Goal: Information Seeking & Learning: Check status

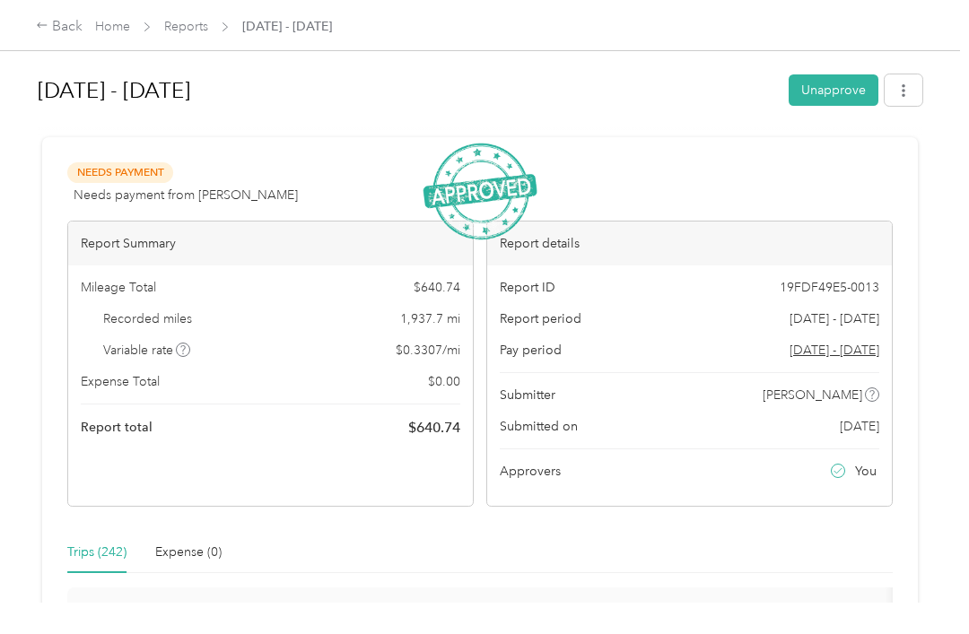
click at [116, 25] on link "Home" at bounding box center [112, 26] width 35 height 15
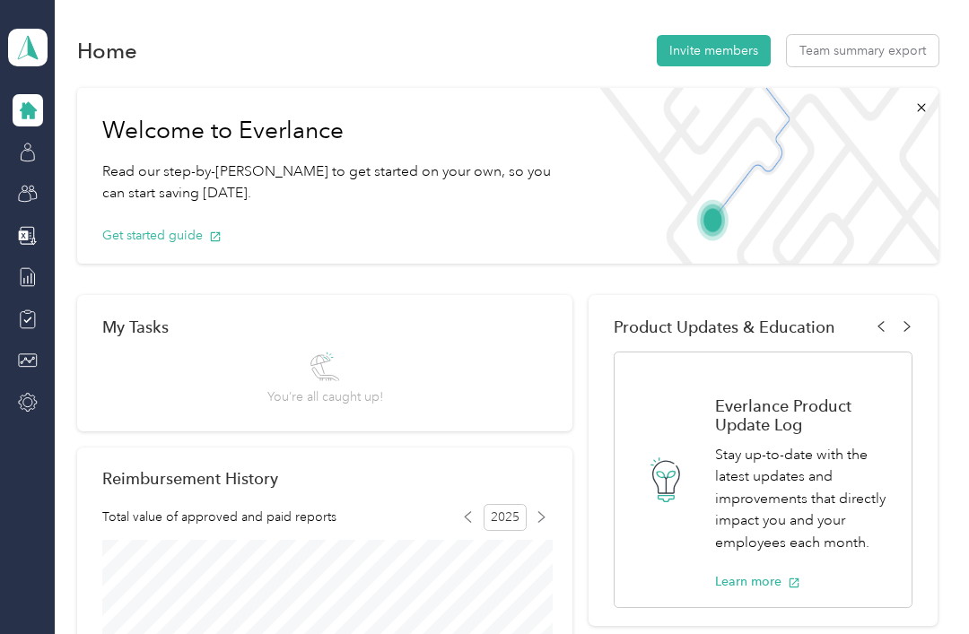
click at [868, 51] on button "Team summary export" at bounding box center [863, 50] width 152 height 31
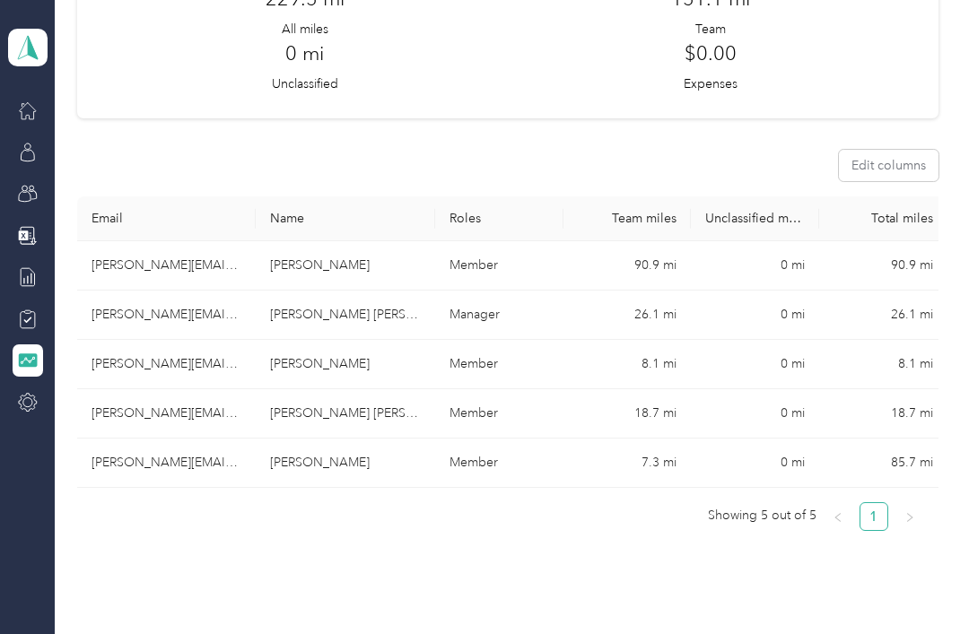
scroll to position [194, 0]
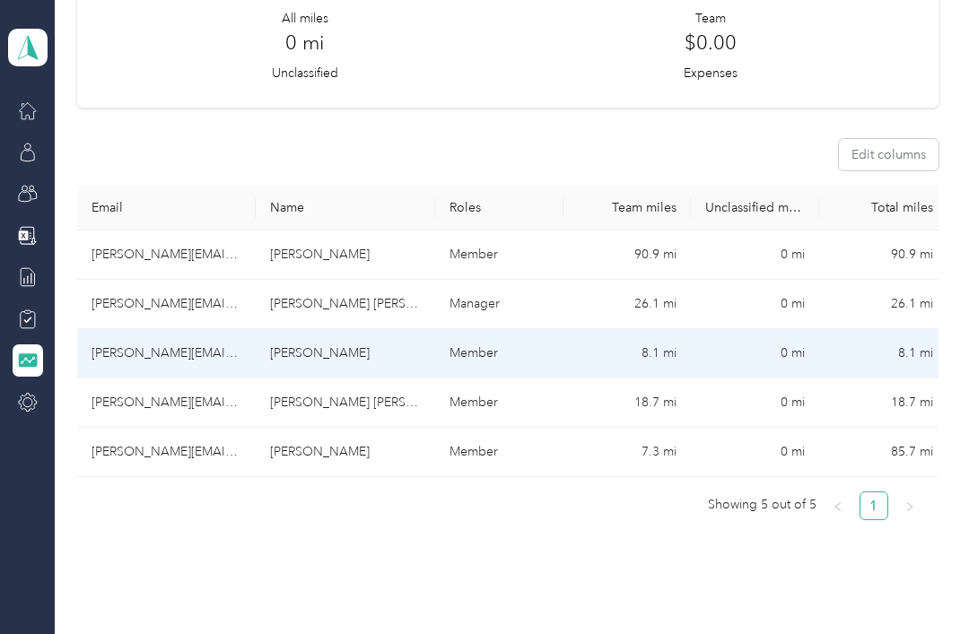
click at [400, 357] on td "[PERSON_NAME]" at bounding box center [345, 353] width 179 height 49
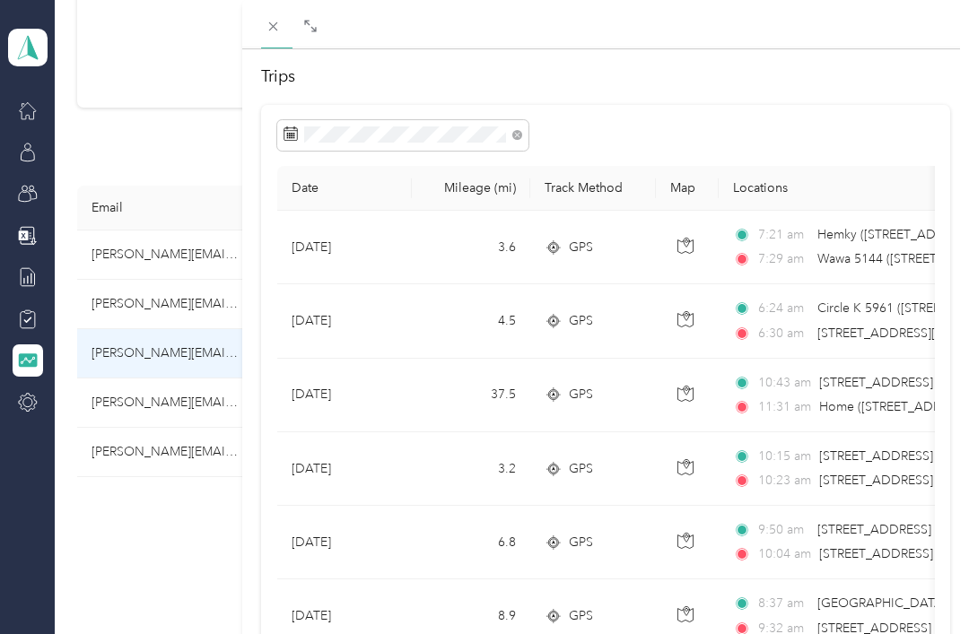
scroll to position [86, 0]
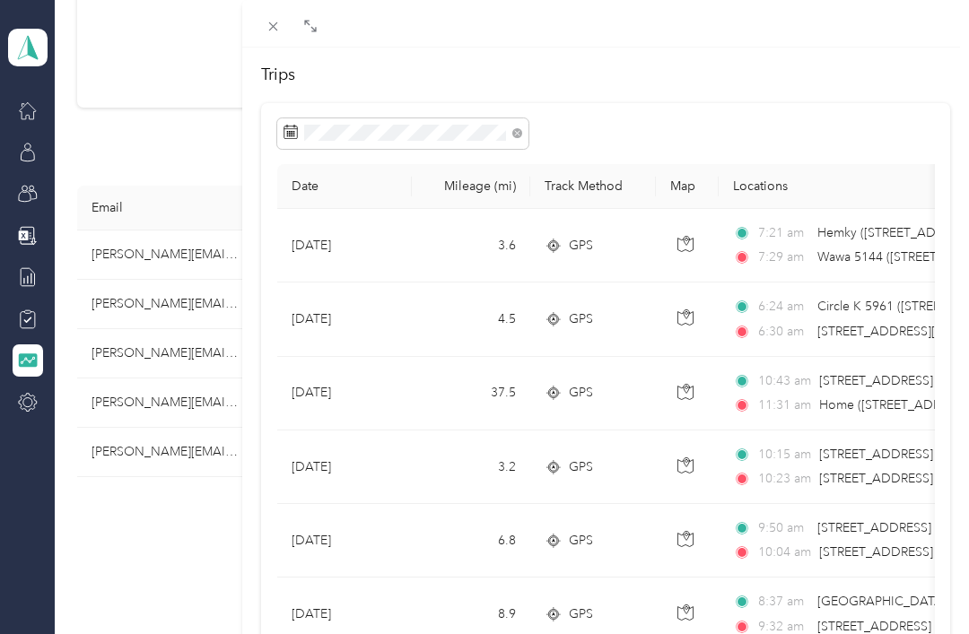
click at [176, 302] on div "[PERSON_NAME] Archive Trips Expenses Reports Member info Program Rates Work hou…" at bounding box center [484, 317] width 969 height 634
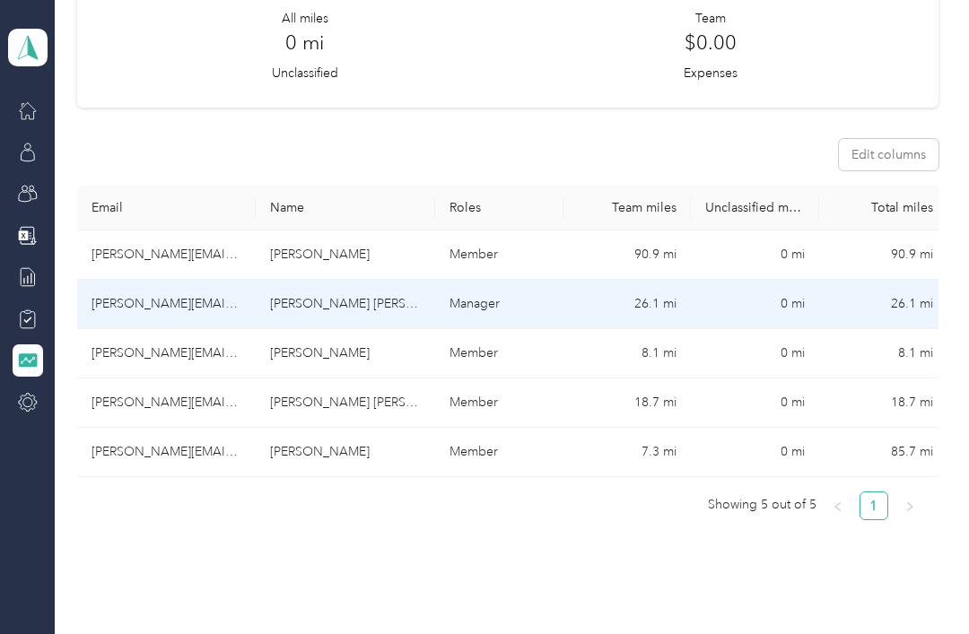
click at [516, 298] on td "Manager" at bounding box center [499, 304] width 128 height 49
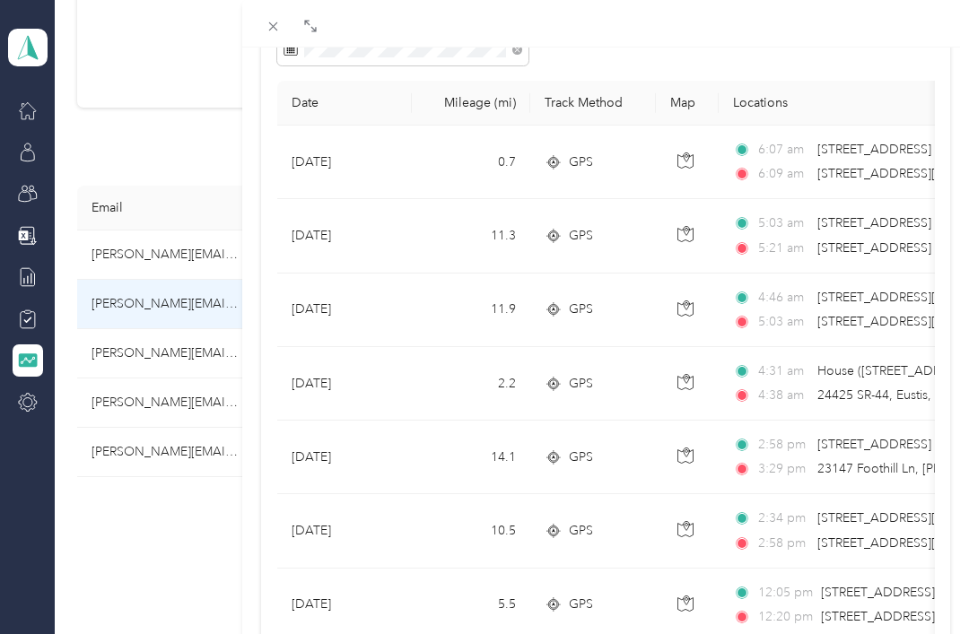
scroll to position [170, 0]
click at [141, 255] on div "[PERSON_NAME] [PERSON_NAME] Archive Trips Expenses Reports Member info Program …" at bounding box center [484, 317] width 969 height 634
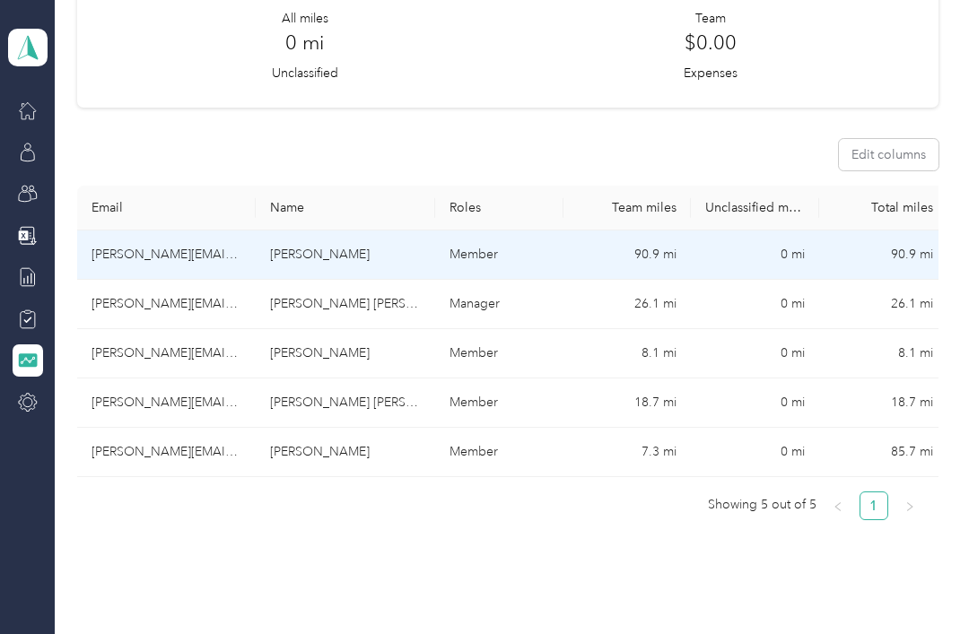
click at [558, 266] on td "Member" at bounding box center [499, 254] width 128 height 49
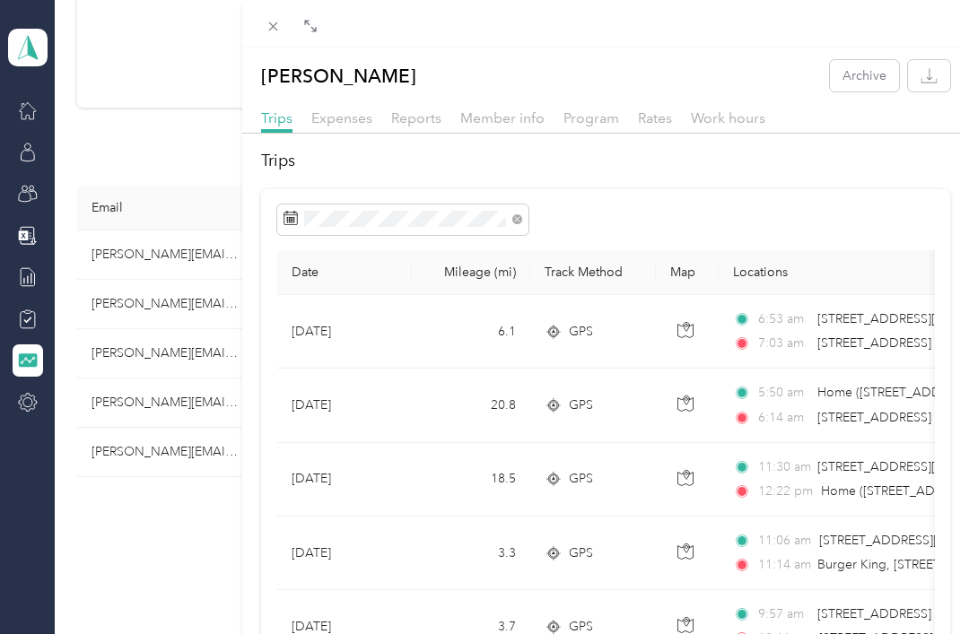
click at [161, 403] on div "[PERSON_NAME] Archive Trips Expenses Reports Member info Program Rates Work hou…" at bounding box center [484, 317] width 969 height 634
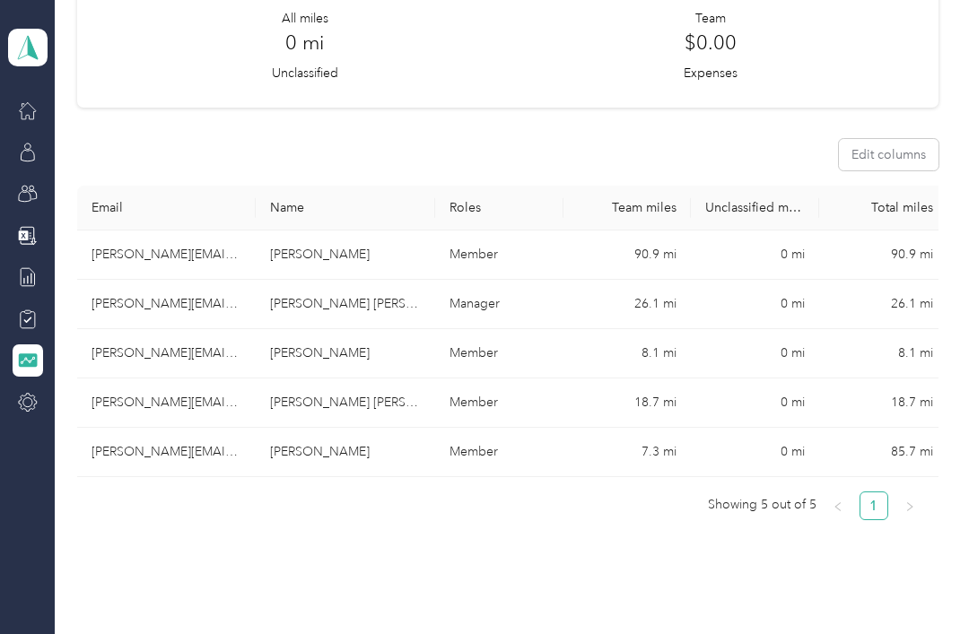
click at [528, 397] on td "Member" at bounding box center [499, 402] width 128 height 49
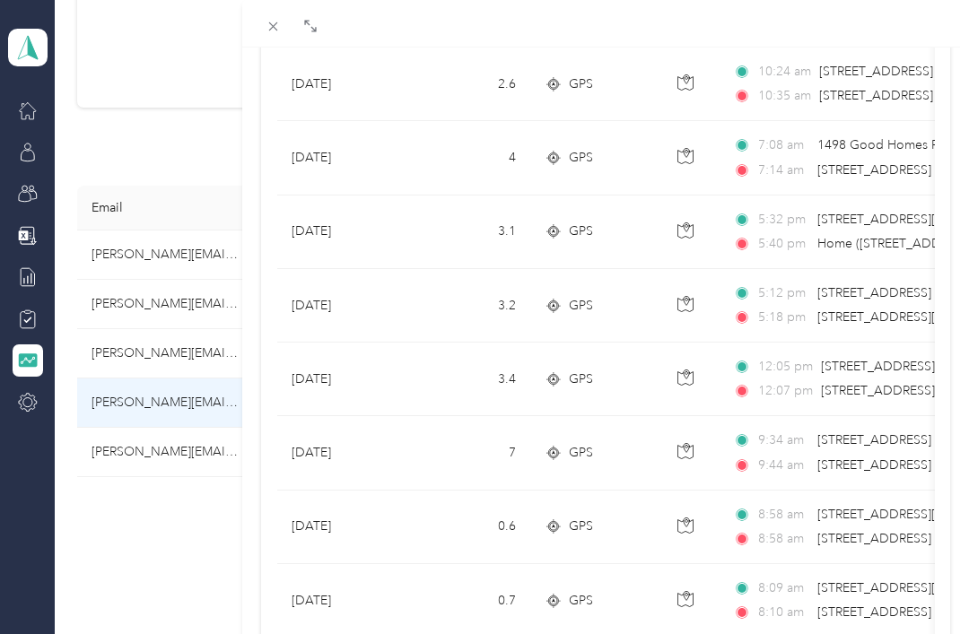
scroll to position [1132, 0]
click at [177, 452] on div "[PERSON_NAME] [PERSON_NAME] Archive Trips Expenses Reports Member info Program …" at bounding box center [484, 317] width 969 height 634
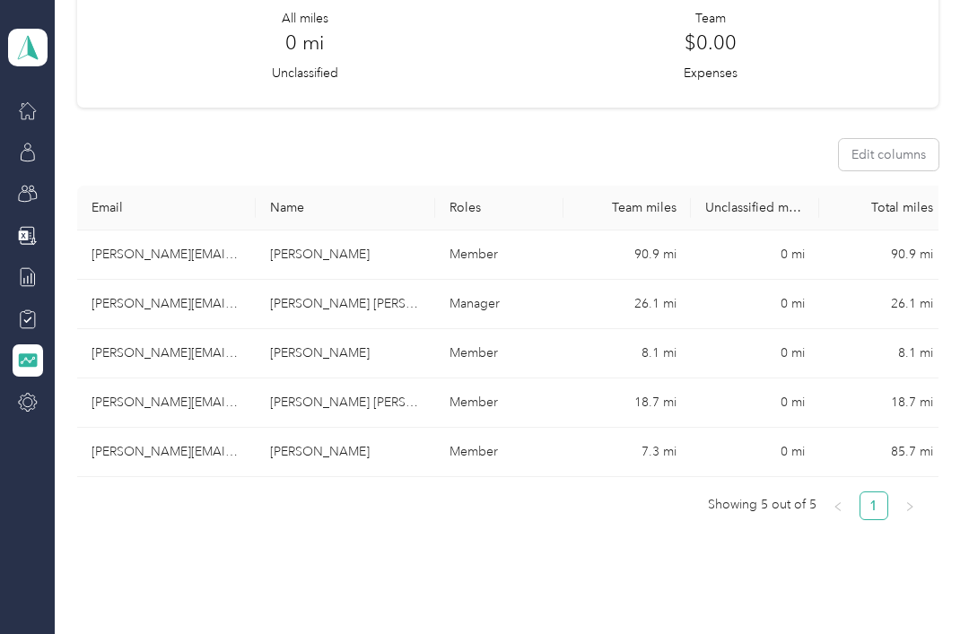
click at [450, 451] on td "Member" at bounding box center [499, 452] width 128 height 49
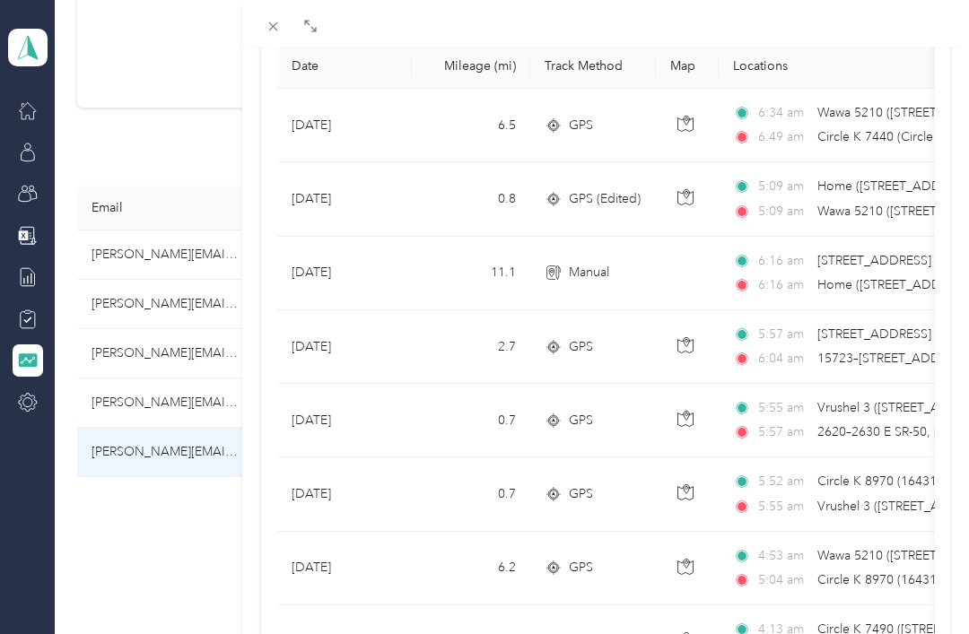
click at [124, 352] on div "[PERSON_NAME] Archive Trips Expenses Reports Member info Program Rates Work hou…" at bounding box center [484, 317] width 969 height 634
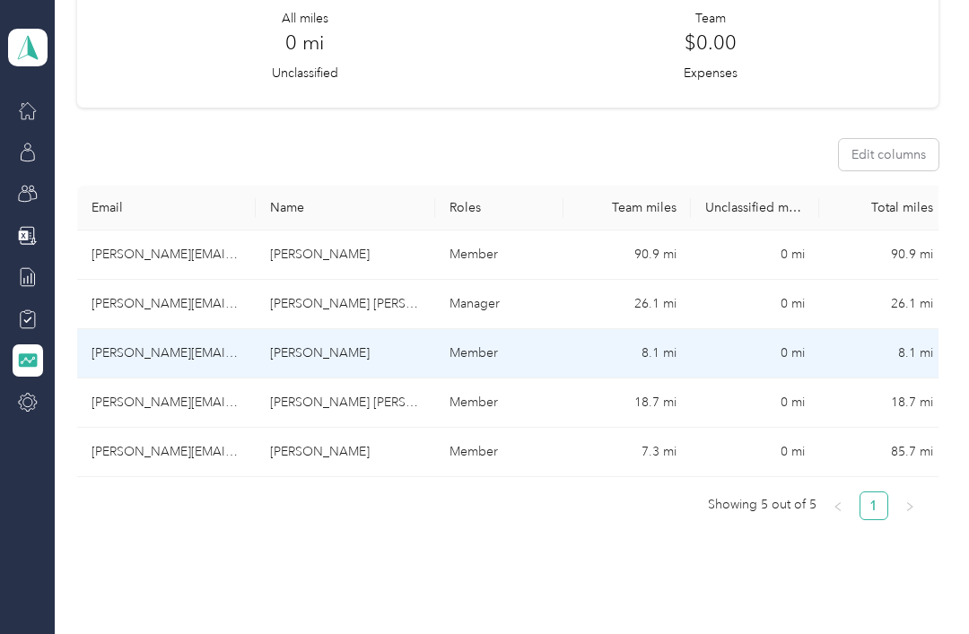
click at [135, 351] on td "[PERSON_NAME][EMAIL_ADDRESS][PERSON_NAME][DOMAIN_NAME]" at bounding box center [166, 353] width 179 height 49
